Goal: Transaction & Acquisition: Purchase product/service

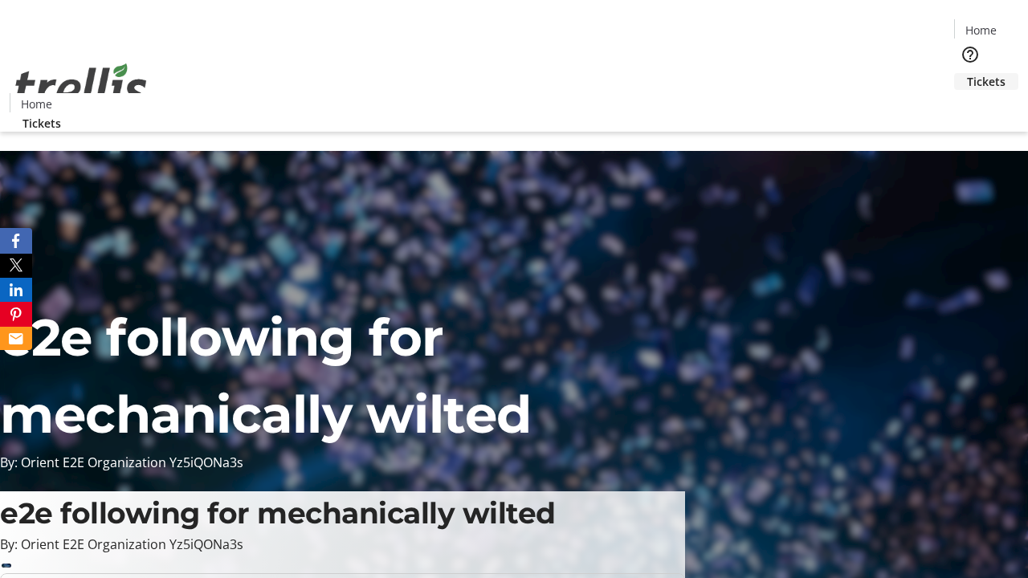
click at [967, 73] on span "Tickets" at bounding box center [986, 81] width 39 height 17
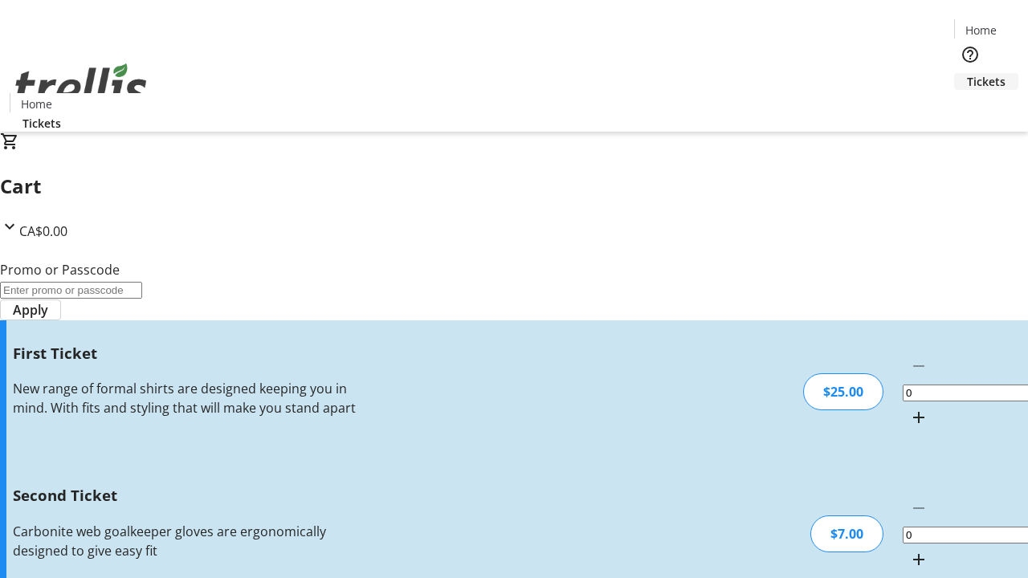
click at [910, 408] on mat-icon "Increment by one" at bounding box center [919, 417] width 19 height 19
type input "1"
click at [910, 550] on mat-icon "Increment by one" at bounding box center [919, 559] width 19 height 19
type input "2"
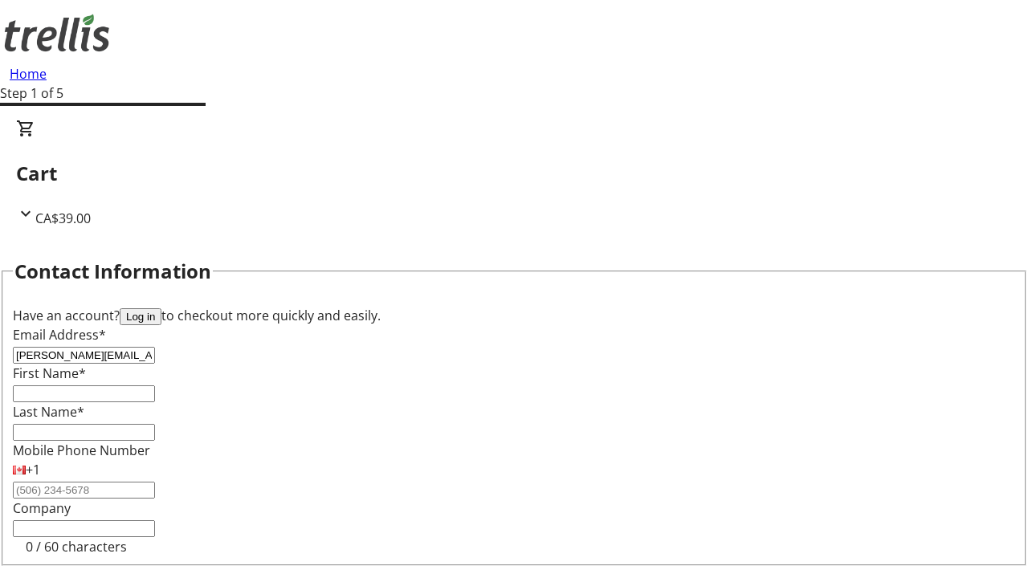
type input "[PERSON_NAME][EMAIL_ADDRESS][DOMAIN_NAME]"
type input "[PERSON_NAME]"
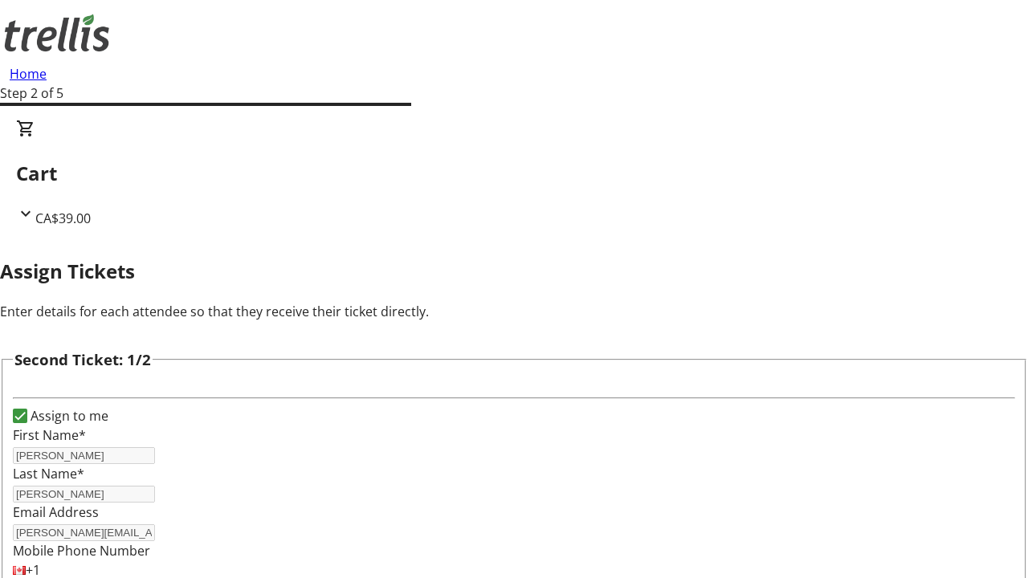
type input "Alessia"
type input "[PERSON_NAME]"
type input "[EMAIL_ADDRESS][PERSON_NAME][DOMAIN_NAME]"
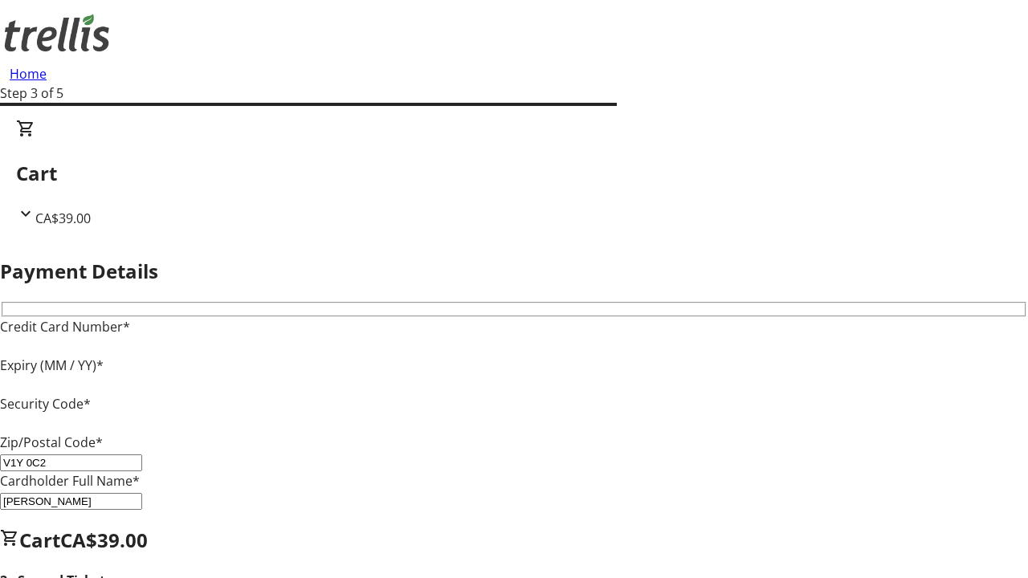
type input "V1Y 0C2"
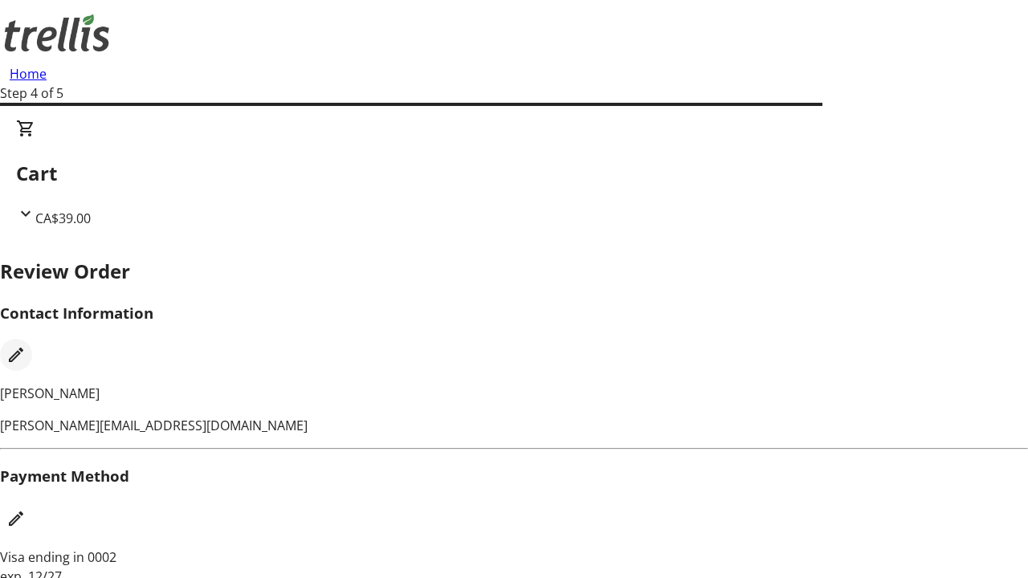
click at [26, 345] on mat-icon "Edit Contact Information" at bounding box center [15, 354] width 19 height 19
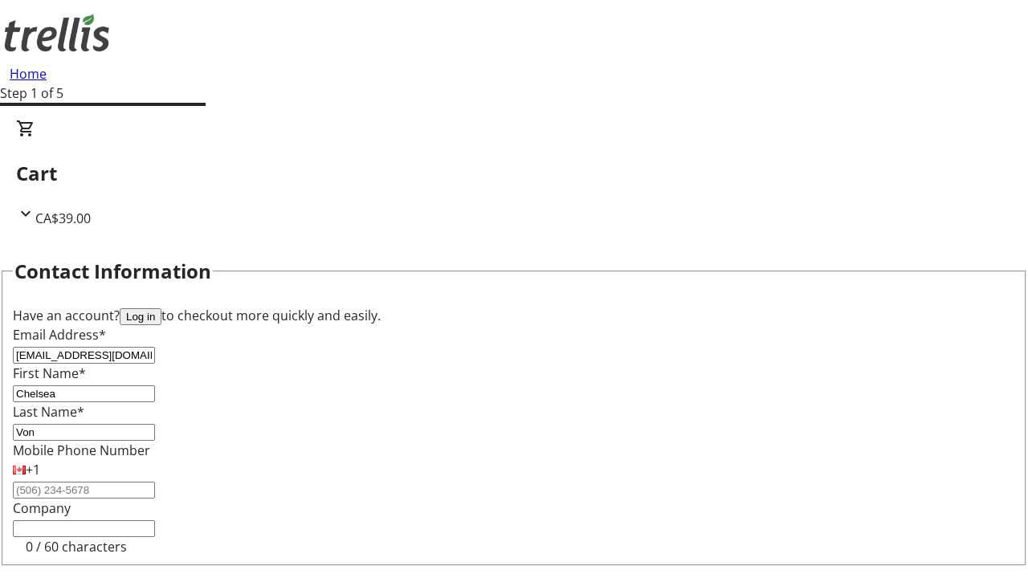
type input "Von"
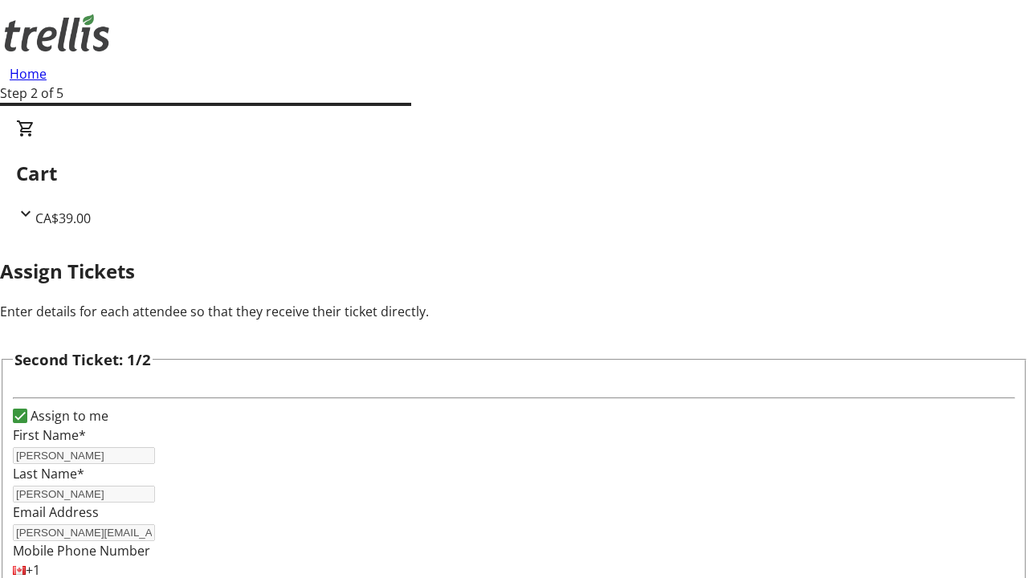
type input "New"
type input "Name"
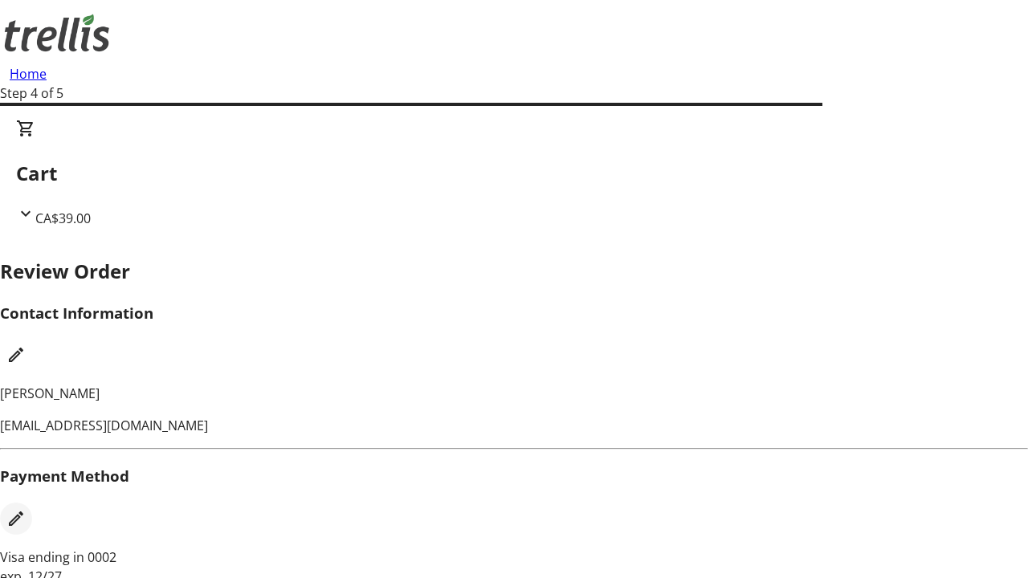
click at [26, 509] on mat-icon "Edit Payment Method" at bounding box center [15, 518] width 19 height 19
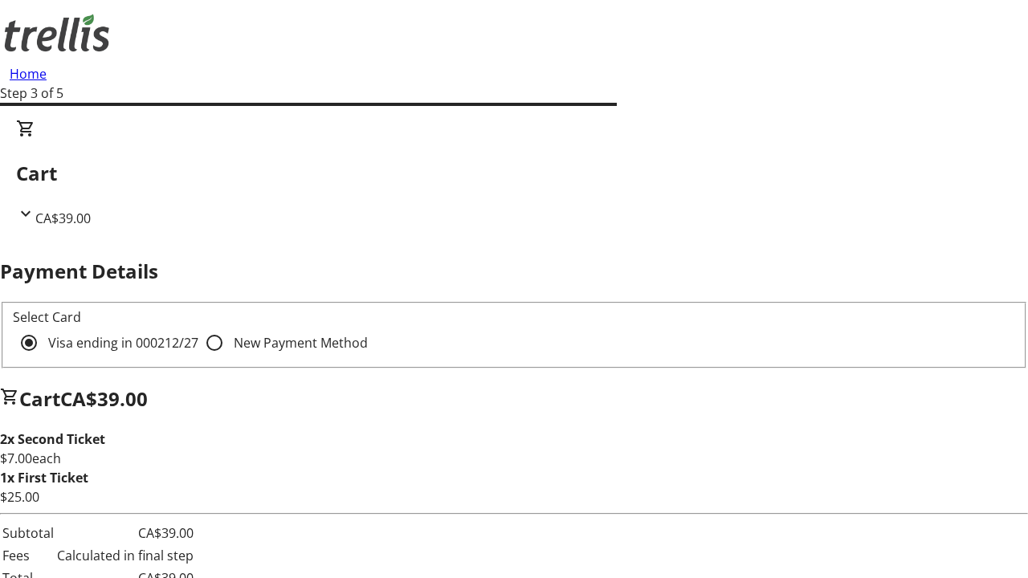
click at [198, 327] on input "New Payment Method" at bounding box center [214, 343] width 32 height 32
radio input "true"
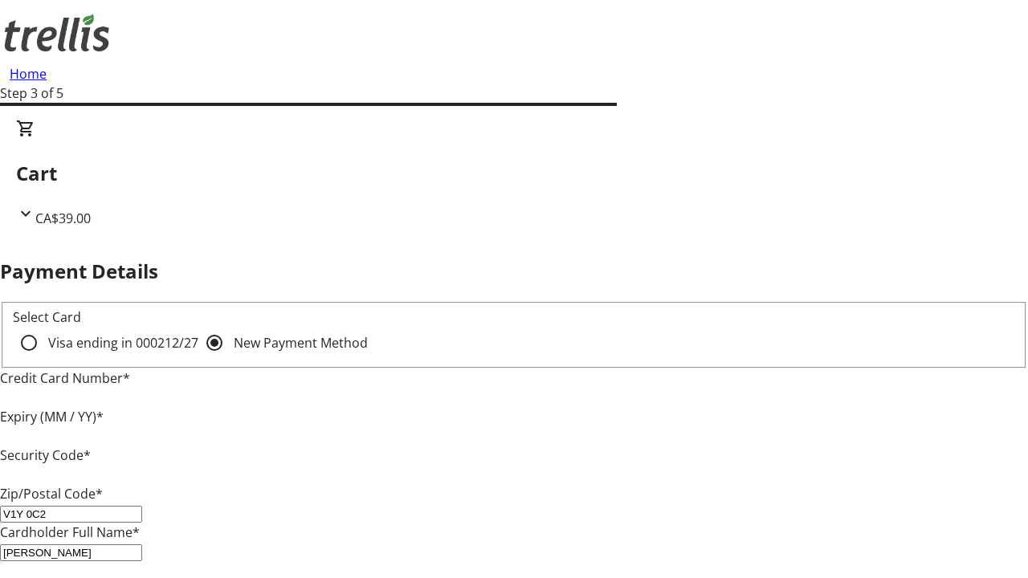
type input "V1Y 0C2"
